Goal: Transaction & Acquisition: Purchase product/service

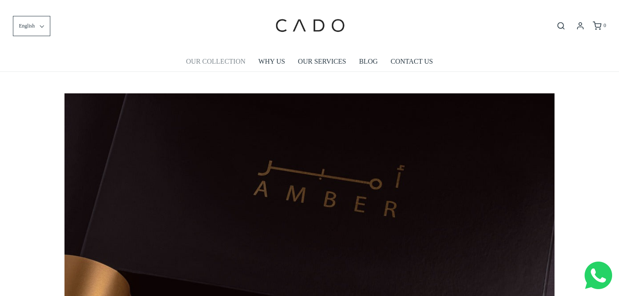
click at [220, 61] on link "OUR COLLECTION" at bounding box center [215, 62] width 59 height 20
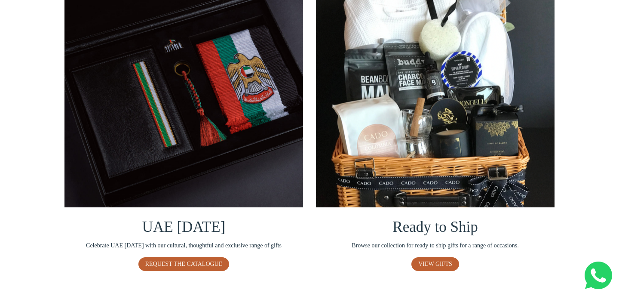
scroll to position [516, 0]
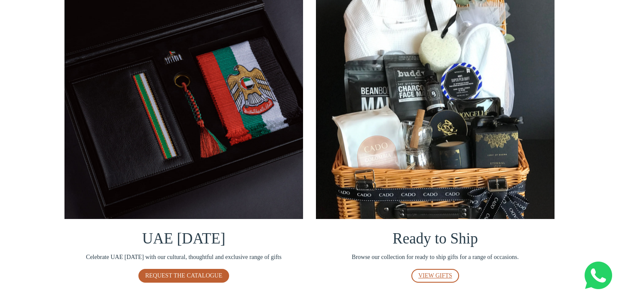
click at [427, 278] on link "VIEW GIFTS" at bounding box center [435, 275] width 48 height 14
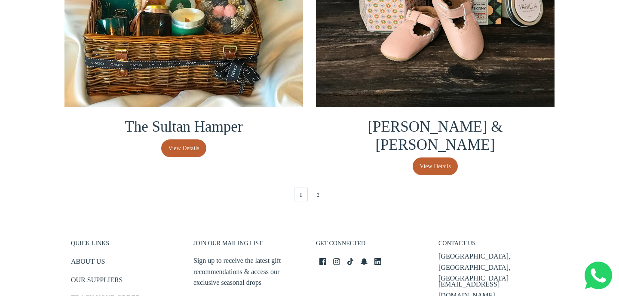
scroll to position [1916, 0]
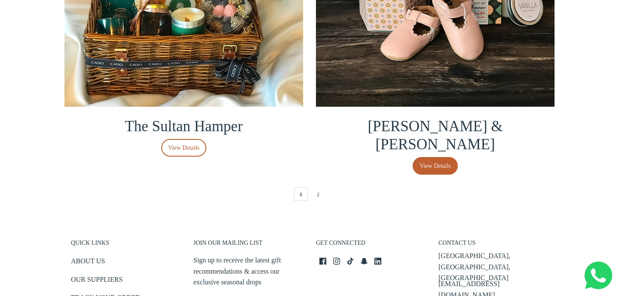
click at [196, 153] on link "View Details" at bounding box center [183, 148] width 45 height 18
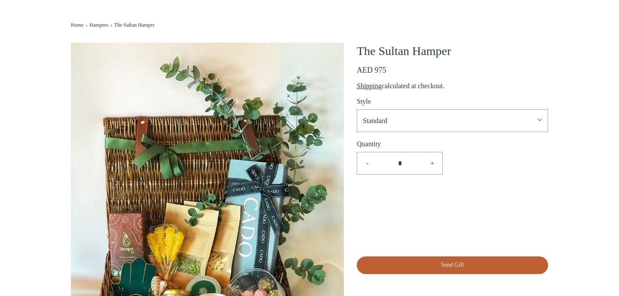
scroll to position [88, 0]
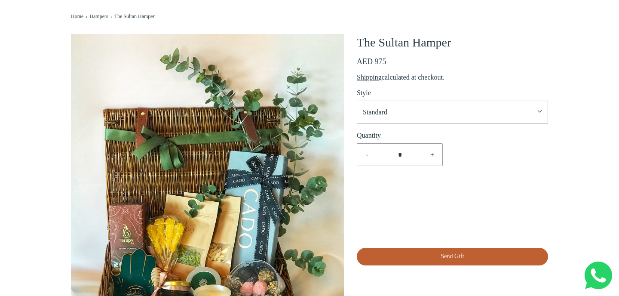
click at [386, 112] on span "Standard" at bounding box center [448, 112] width 170 height 11
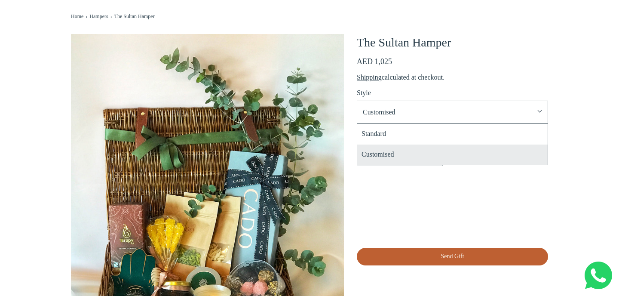
click at [370, 158] on li "Customised" at bounding box center [452, 154] width 190 height 21
click at [379, 156] on li "Customised" at bounding box center [452, 154] width 190 height 21
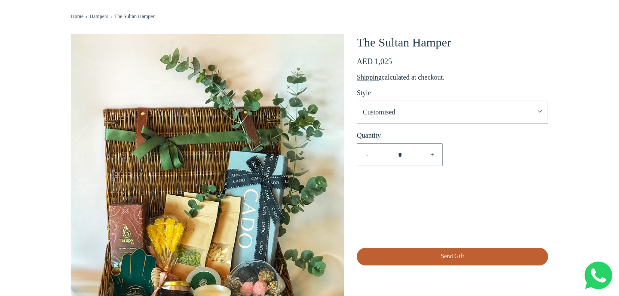
click at [473, 122] on button "Customised" at bounding box center [452, 112] width 191 height 23
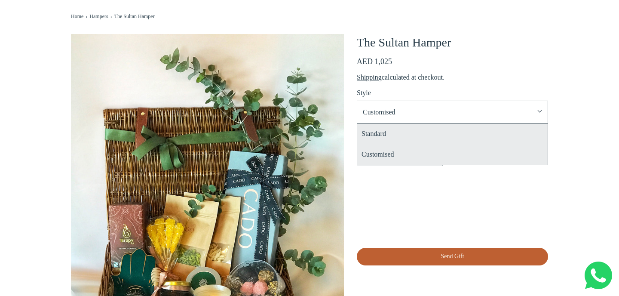
click at [406, 136] on li "Standard" at bounding box center [452, 134] width 190 height 21
click at [397, 154] on li "Customised" at bounding box center [452, 154] width 190 height 21
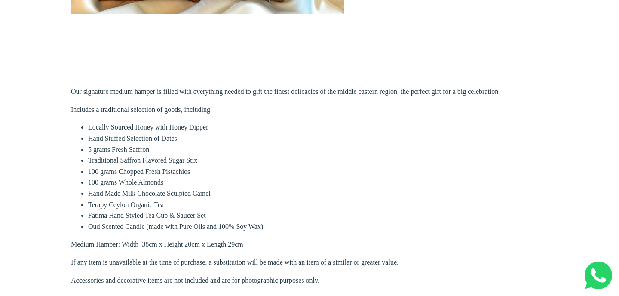
scroll to position [498, 0]
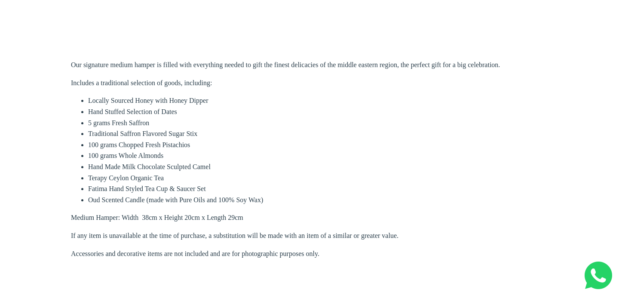
drag, startPoint x: 115, startPoint y: 101, endPoint x: 178, endPoint y: 116, distance: 65.1
click at [178, 116] on ul "Locally Sourced Honey with Honey Dipper Hand Stuffed Selection of Dates 5 grams…" at bounding box center [309, 150] width 477 height 110
click at [178, 116] on li "Hand Stuffed Selection of Dates" at bounding box center [318, 111] width 460 height 11
drag, startPoint x: 95, startPoint y: 122, endPoint x: 157, endPoint y: 125, distance: 62.0
click at [118, 122] on li "5 grams Fresh Saffron" at bounding box center [318, 122] width 460 height 11
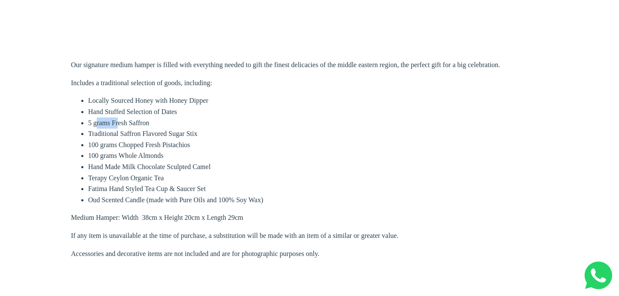
click at [162, 126] on li "5 grams Fresh Saffron" at bounding box center [318, 122] width 460 height 11
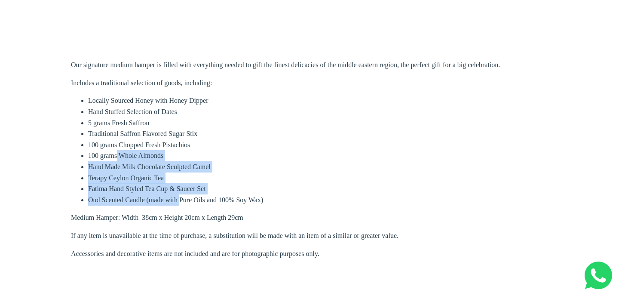
drag, startPoint x: 116, startPoint y: 158, endPoint x: 179, endPoint y: 203, distance: 77.7
click at [179, 202] on ul "Locally Sourced Honey with Honey Dipper Hand Stuffed Selection of Dates 5 grams…" at bounding box center [309, 150] width 477 height 110
click at [179, 203] on li "Oud Scented Candle (made with Pure Oils and 100% Soy Wax)" at bounding box center [318, 199] width 460 height 11
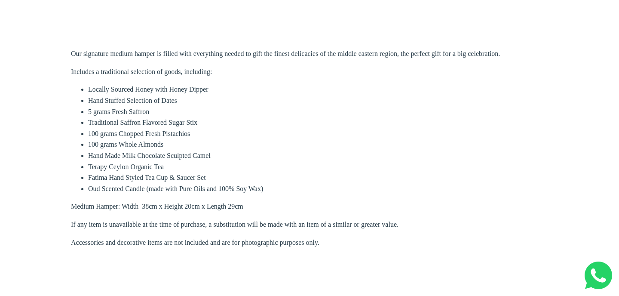
scroll to position [512, 0]
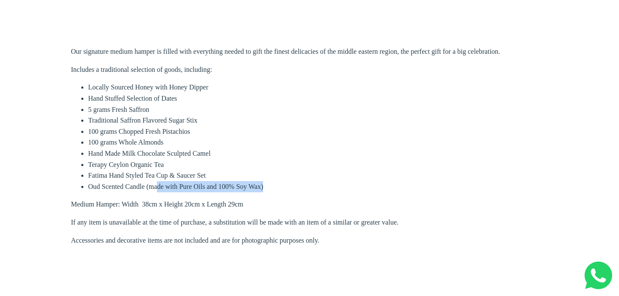
drag, startPoint x: 158, startPoint y: 188, endPoint x: 275, endPoint y: 188, distance: 116.8
click at [275, 188] on li "Oud Scented Candle (made with Pure Oils and 100% Soy Wax)" at bounding box center [318, 186] width 460 height 11
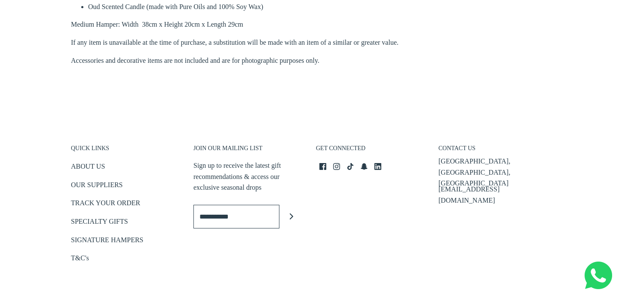
scroll to position [697, 0]
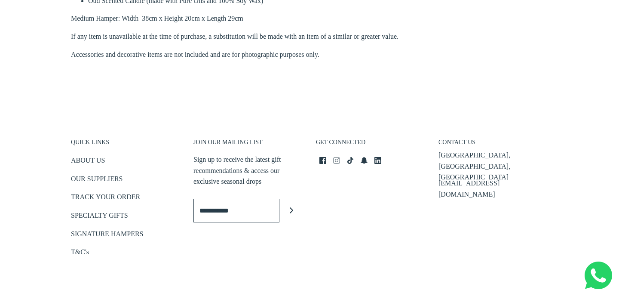
click at [335, 160] on icon at bounding box center [336, 160] width 7 height 7
